Goal: Task Accomplishment & Management: Use online tool/utility

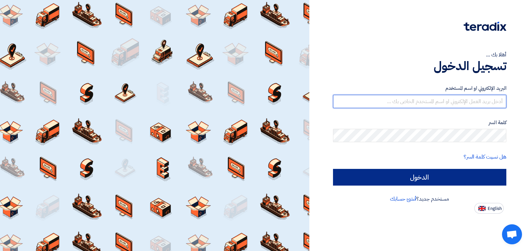
type input "[EMAIL_ADDRESS][DOMAIN_NAME]"
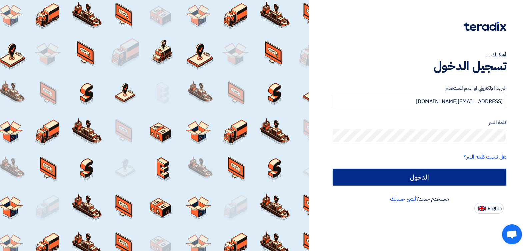
click at [407, 177] on input "الدخول" at bounding box center [420, 177] width 174 height 17
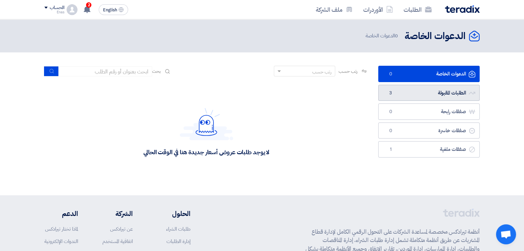
click at [391, 90] on span "3" at bounding box center [390, 93] width 8 height 7
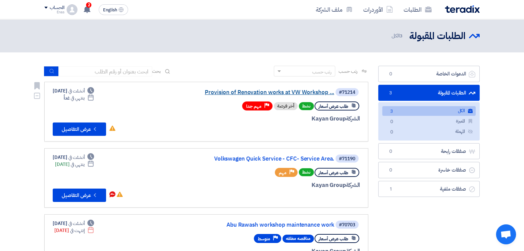
click at [201, 91] on link "Provision of Renovation works at VW Workshop ..." at bounding box center [267, 92] width 133 height 6
